Goal: Task Accomplishment & Management: Use online tool/utility

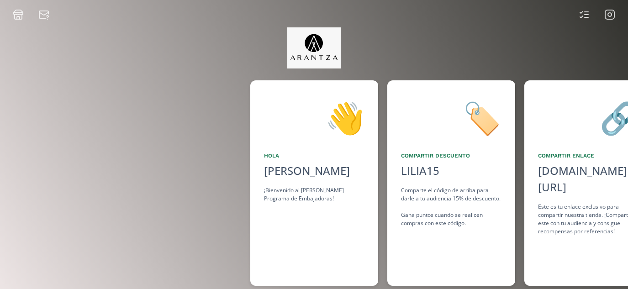
scroll to position [0, 685]
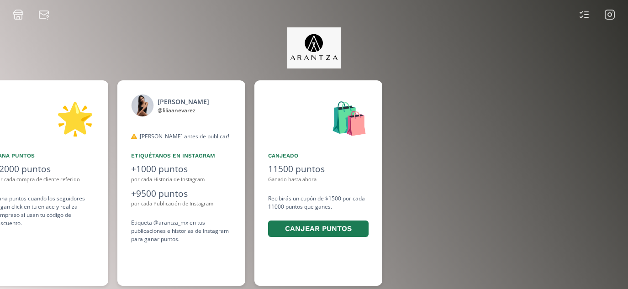
scroll to position [0, 685]
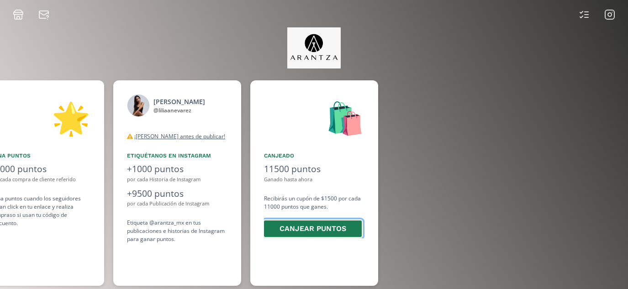
click at [319, 228] on button "Canjear puntos" at bounding box center [312, 229] width 100 height 20
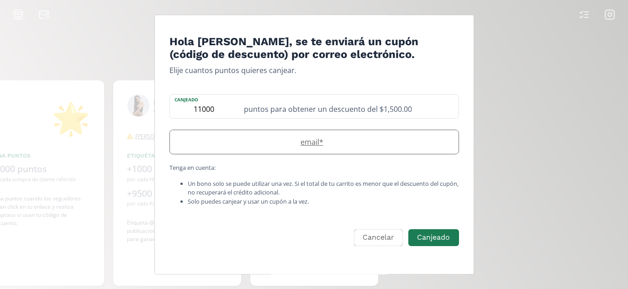
click at [367, 144] on label "email *" at bounding box center [309, 141] width 279 height 11
click at [270, 142] on input "Edit Program" at bounding box center [314, 142] width 288 height 24
type input "liliamnevarezgarcia@gmail.com"
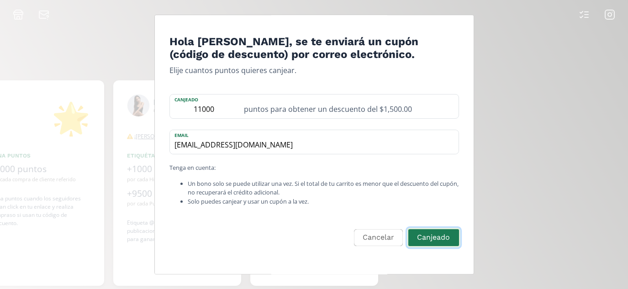
click at [427, 232] on button "Canjeado" at bounding box center [433, 238] width 53 height 20
